Goal: Information Seeking & Learning: Learn about a topic

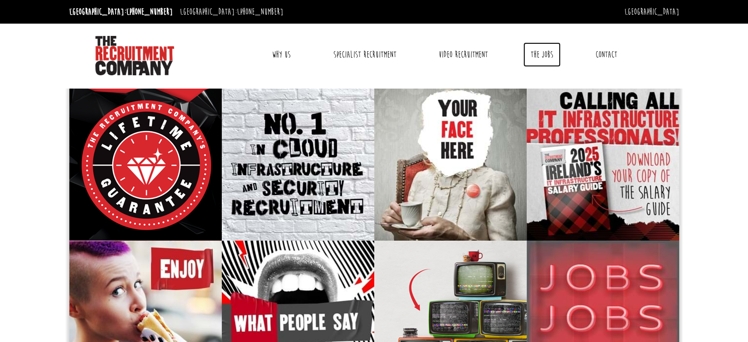
click at [547, 52] on link "The Jobs" at bounding box center [541, 54] width 37 height 25
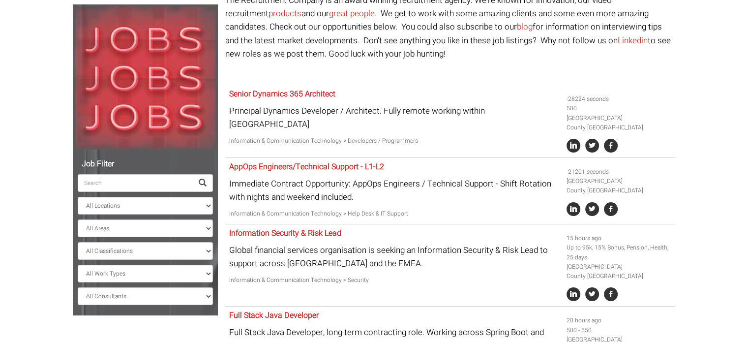
scroll to position [102, 0]
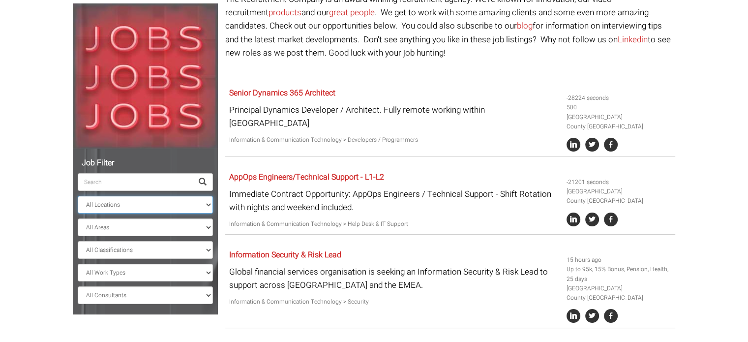
click at [140, 197] on select "All Locations Sydney Melbourne Ireland Sydney CBD Parramatta Circular Quay Nort…" at bounding box center [145, 205] width 135 height 18
click at [78, 196] on select "All Locations Sydney Melbourne Ireland Sydney CBD Parramatta Circular Quay Nort…" at bounding box center [145, 205] width 135 height 18
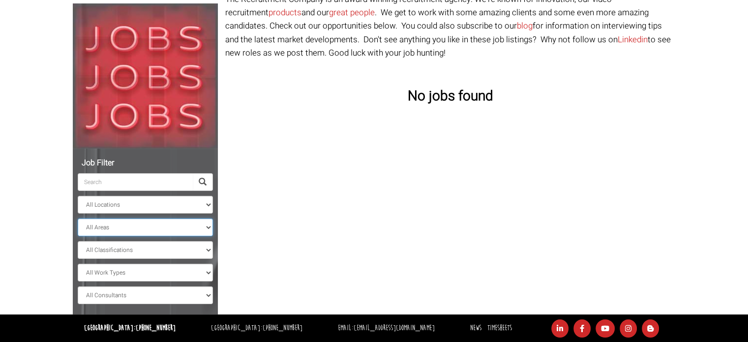
click at [169, 223] on select "All Areas" at bounding box center [145, 227] width 135 height 18
click at [175, 204] on select "All Locations Sydney Melbourne Ireland Sydney CBD Parramatta Circular Quay Nort…" at bounding box center [145, 205] width 135 height 18
select select "Ireland"
click at [78, 196] on select "All Locations Sydney Melbourne Ireland Sydney CBD Parramatta Circular Quay Nort…" at bounding box center [145, 205] width 135 height 18
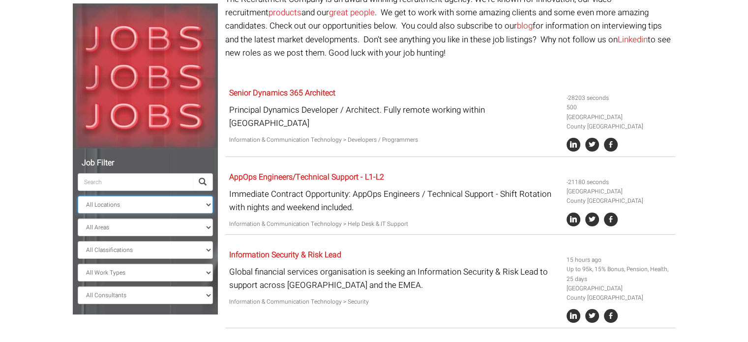
click at [186, 204] on select "All Locations Sydney Melbourne Ireland Sydney CBD Parramatta Circular Quay Nort…" at bounding box center [145, 205] width 135 height 18
click at [602, 88] on div "-28203 seconds 500 Ireland County Dublin" at bounding box center [619, 120] width 113 height 73
drag, startPoint x: 607, startPoint y: 125, endPoint x: 568, endPoint y: 130, distance: 39.7
click at [568, 130] on li "Ireland County Dublin" at bounding box center [619, 122] width 105 height 19
copy li "County Dublin"
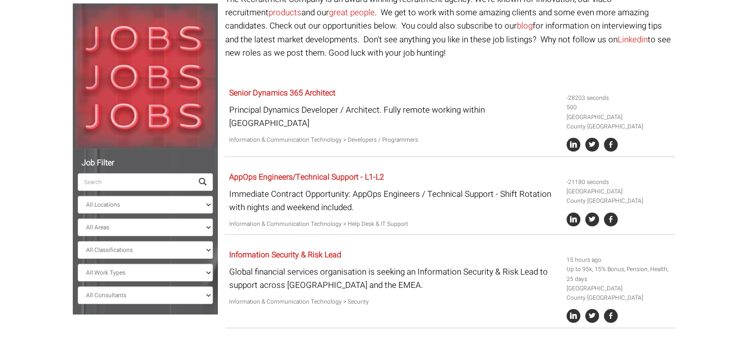
click at [158, 180] on input "search" at bounding box center [135, 182] width 115 height 18
paste input "County Dublin"
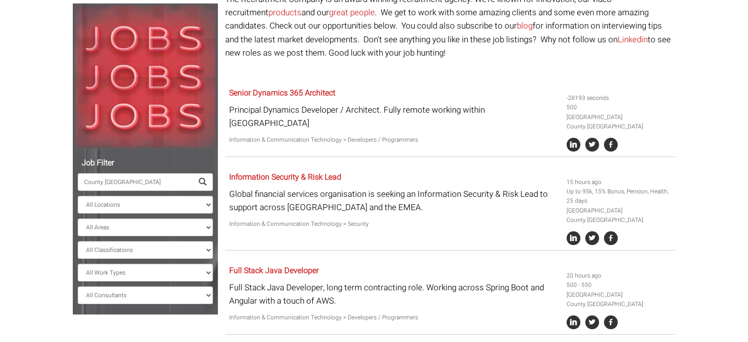
type input "County Dublin"
click at [194, 183] on span at bounding box center [203, 182] width 20 height 18
click at [204, 178] on span at bounding box center [203, 182] width 8 height 8
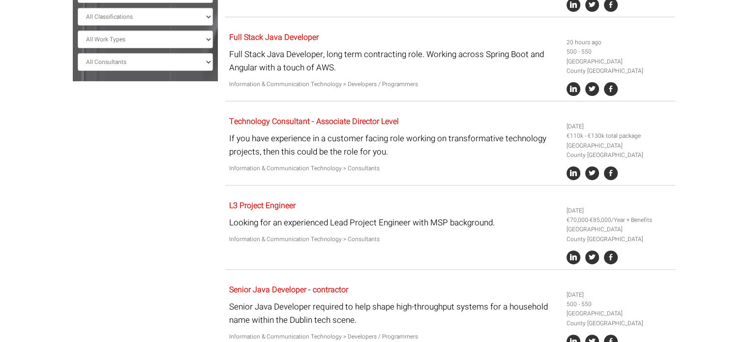
scroll to position [331, 0]
